Goal: Transaction & Acquisition: Purchase product/service

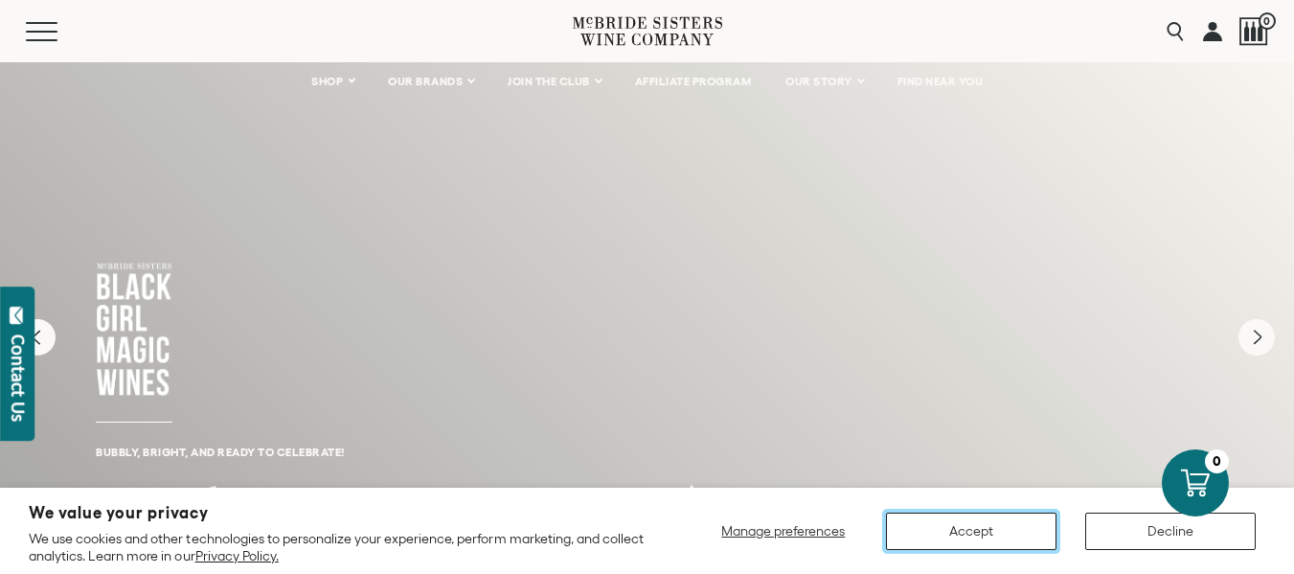
click at [966, 527] on button "Accept" at bounding box center [971, 531] width 171 height 37
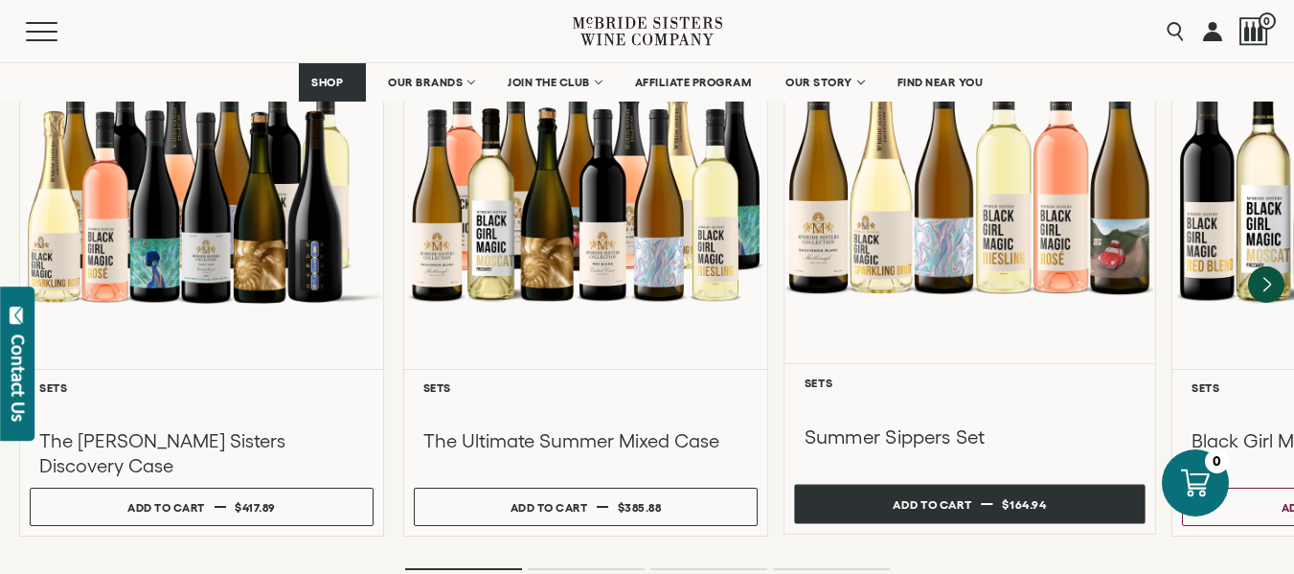
scroll to position [1820, 0]
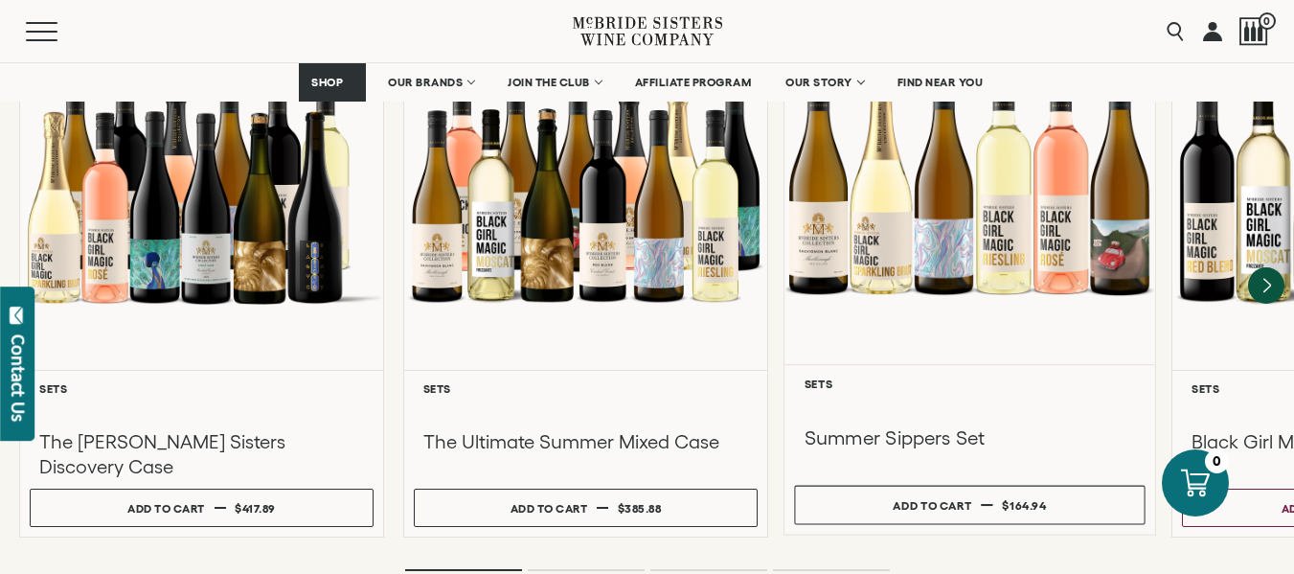
click at [827, 204] on div at bounding box center [970, 180] width 371 height 369
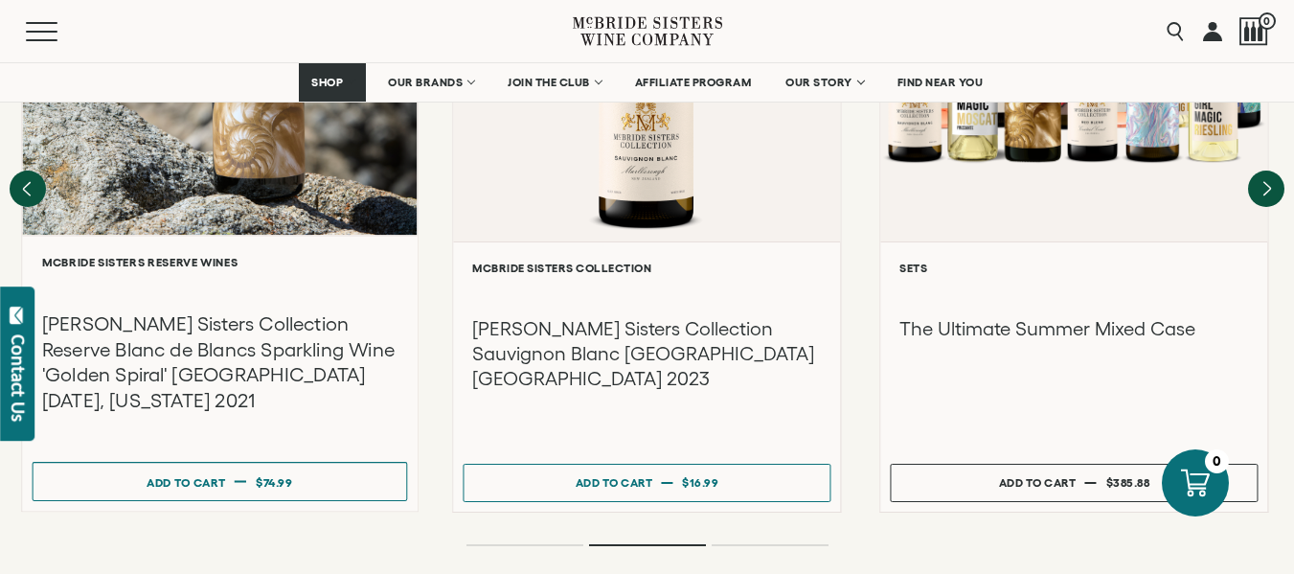
scroll to position [2012, 0]
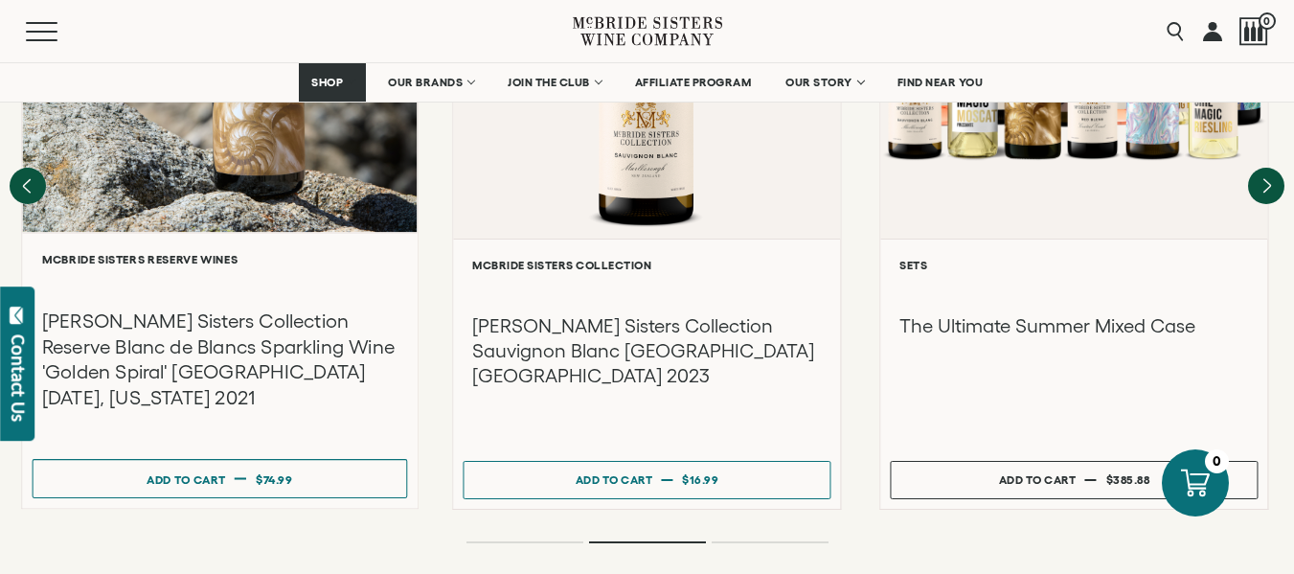
click at [209, 308] on h3 "[PERSON_NAME] Sisters Collection Reserve Blanc de Blancs Sparkling Wine 'Golden…" at bounding box center [219, 359] width 355 height 102
